Goal: Browse casually

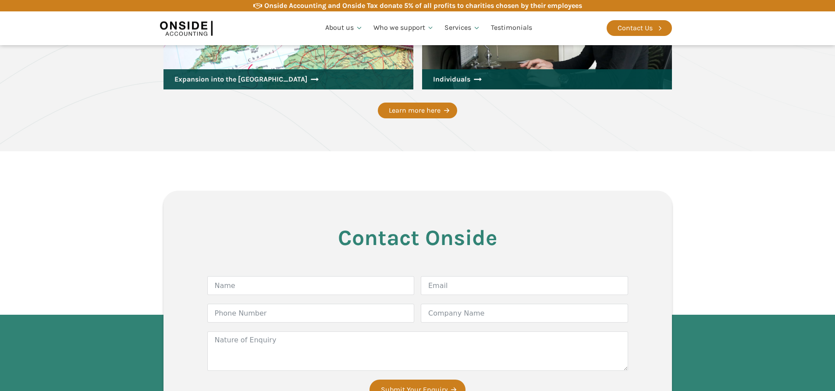
scroll to position [1472, 0]
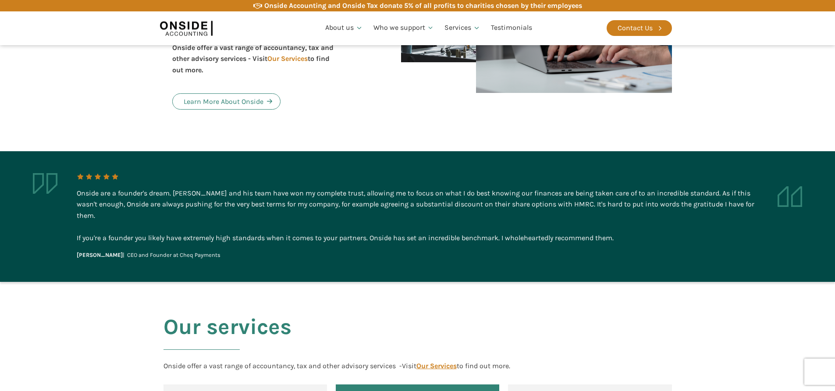
scroll to position [631, 0]
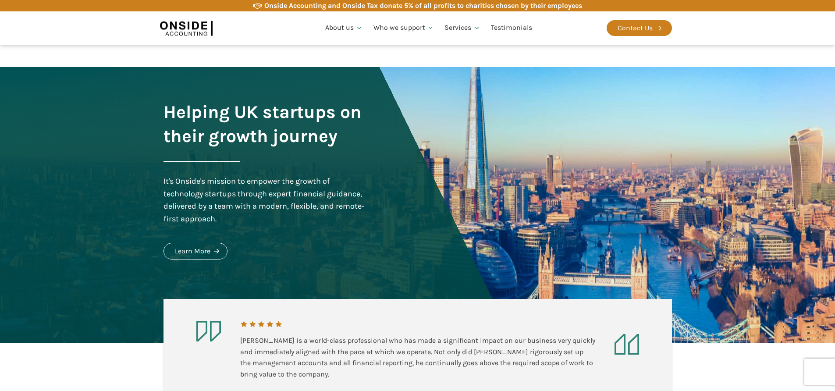
scroll to position [620, 0]
